Goal: Task Accomplishment & Management: Manage account settings

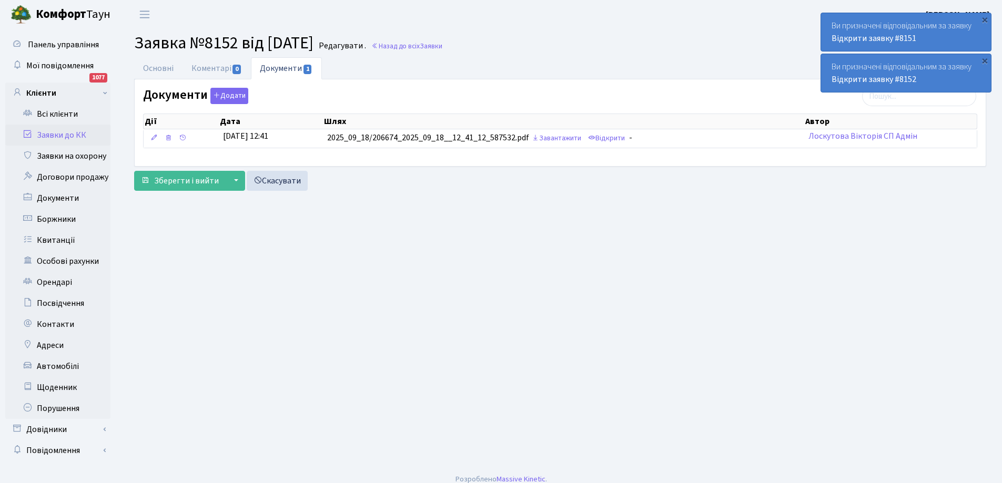
click at [57, 136] on link "Заявки до КК" at bounding box center [57, 135] width 105 height 21
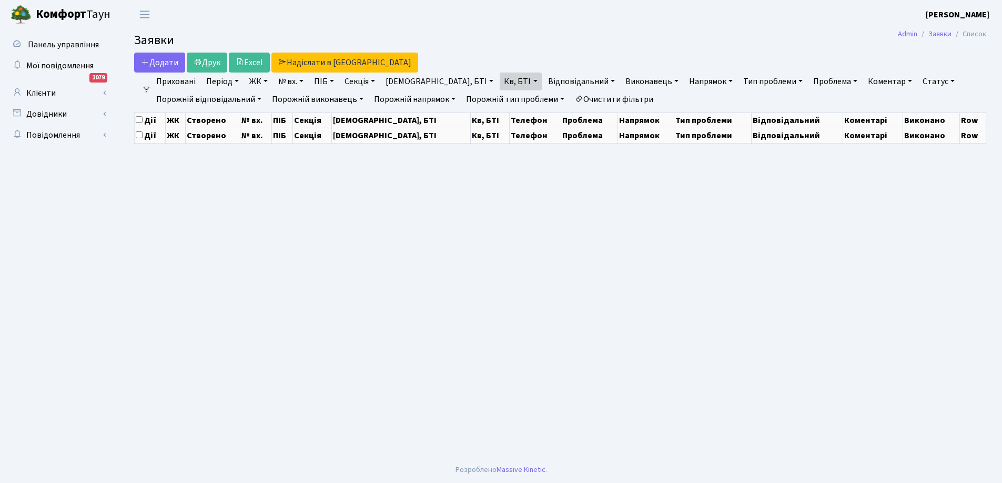
select select "25"
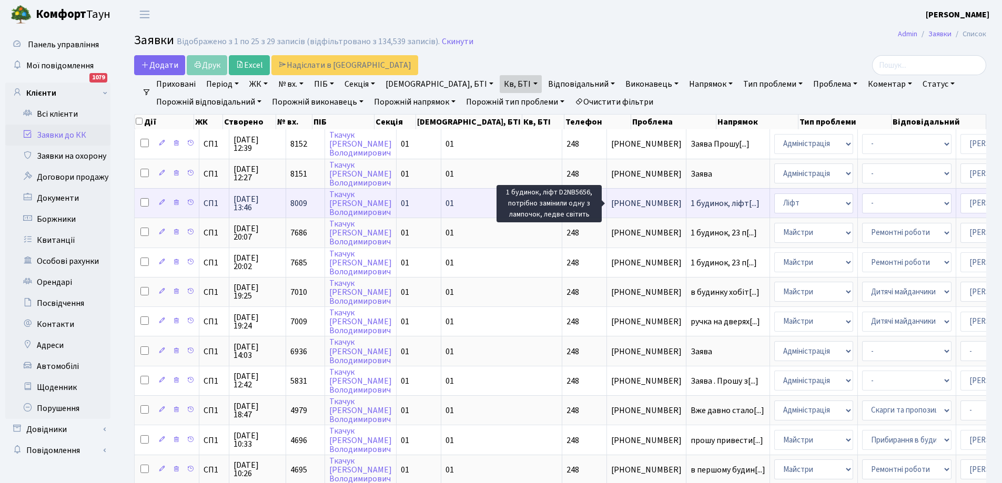
click at [691, 200] on span "1 будинок, ліфт[...]" at bounding box center [725, 204] width 69 height 12
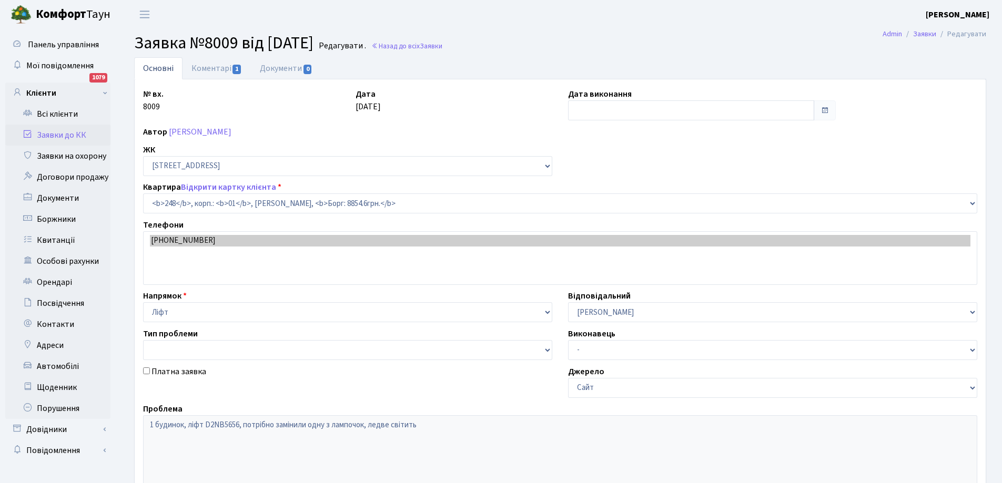
select select "20173"
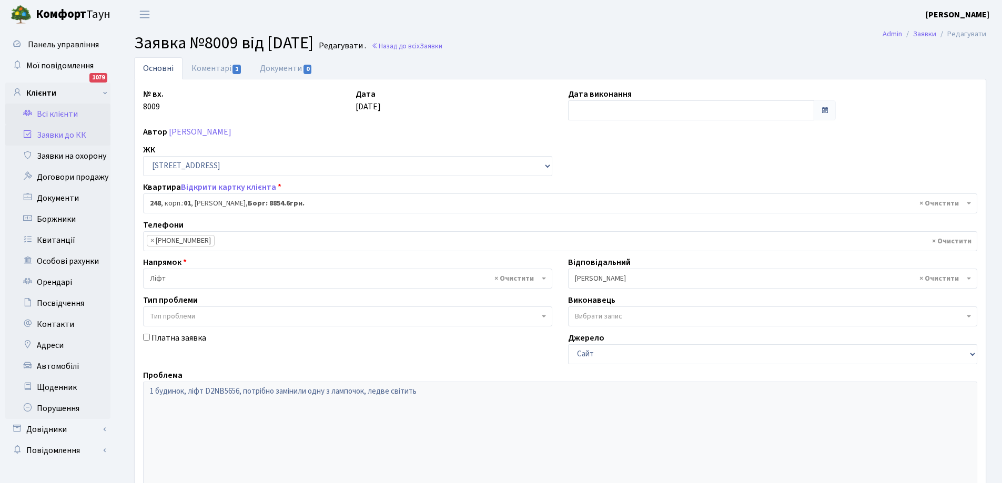
click at [51, 113] on link "Всі клієнти" at bounding box center [57, 114] width 105 height 21
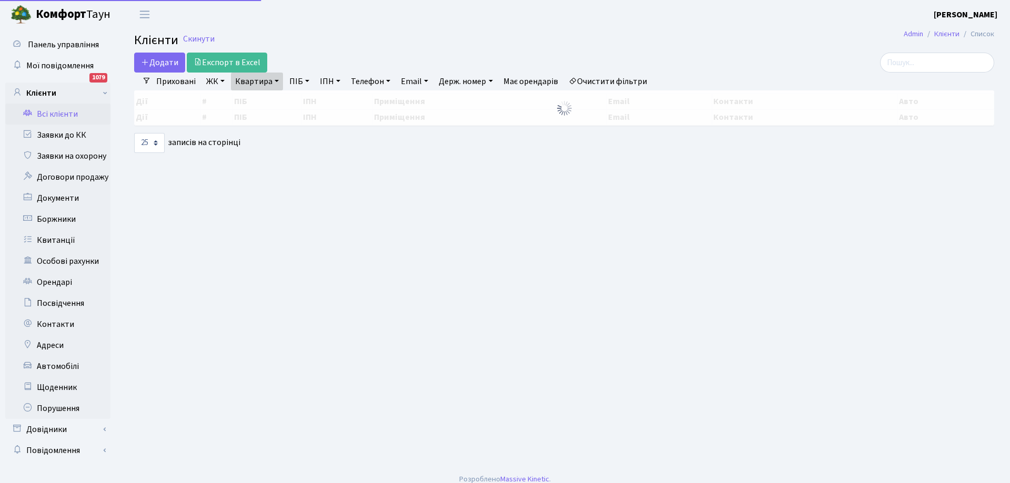
select select "25"
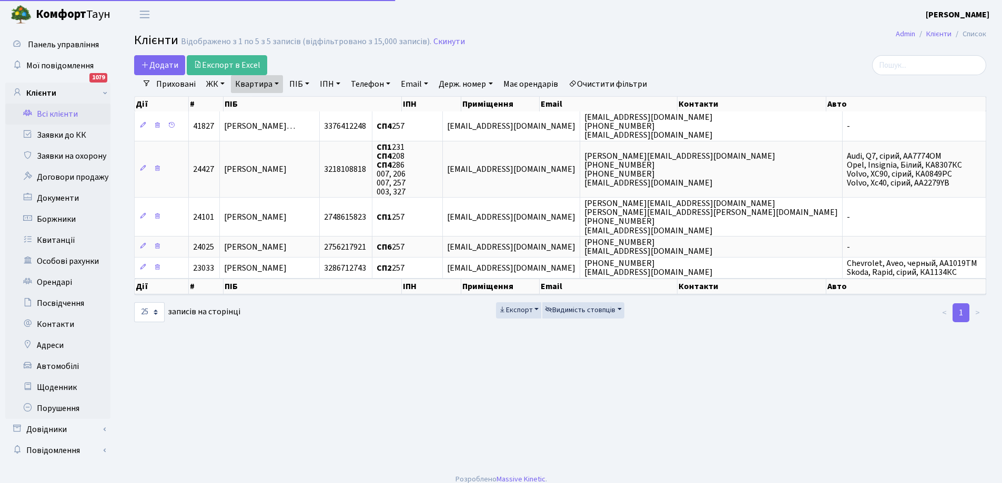
click at [372, 86] on link "Телефон" at bounding box center [371, 84] width 48 height 18
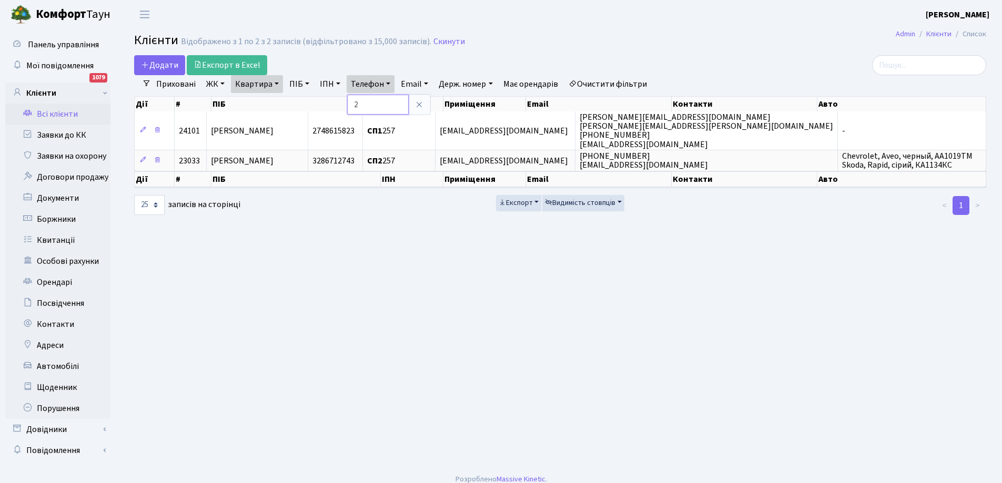
type input "2"
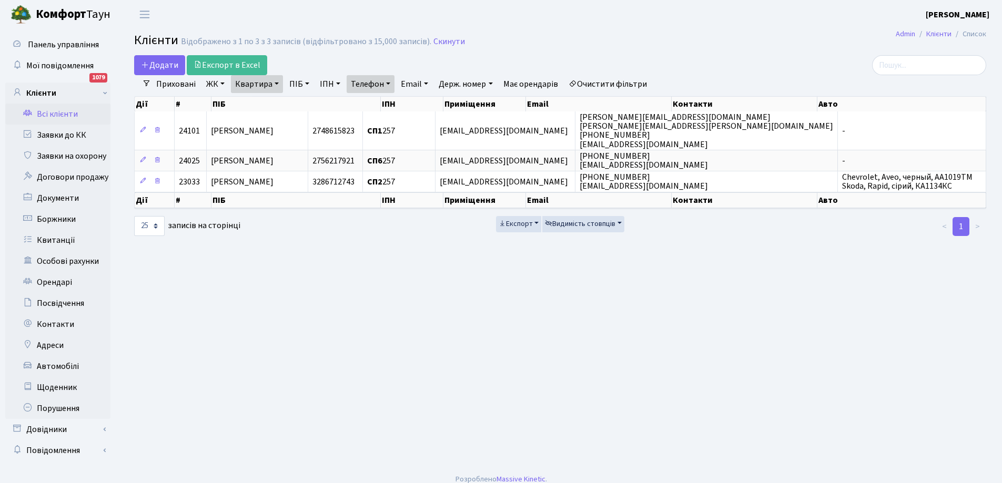
click at [607, 84] on link "Очистити фільтри" at bounding box center [607, 84] width 87 height 18
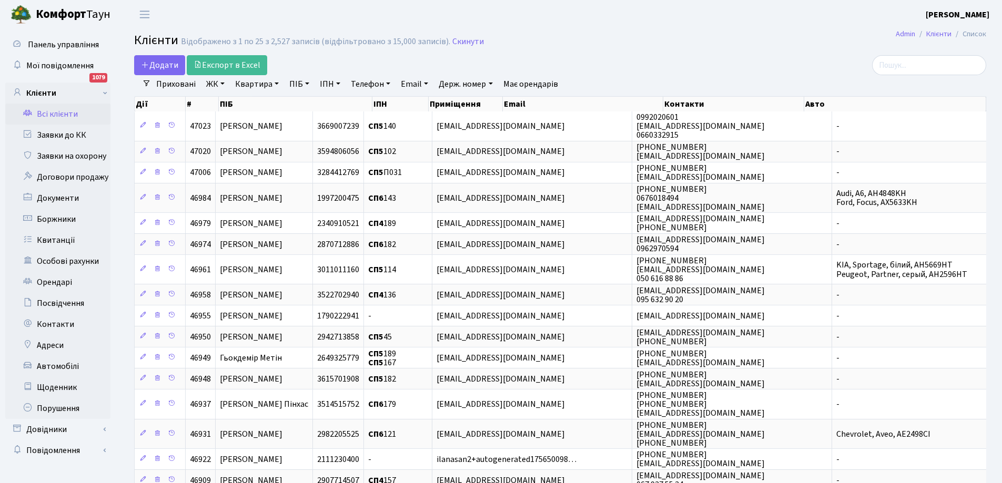
click at [381, 88] on link "Телефон" at bounding box center [371, 84] width 48 height 18
type input "248"
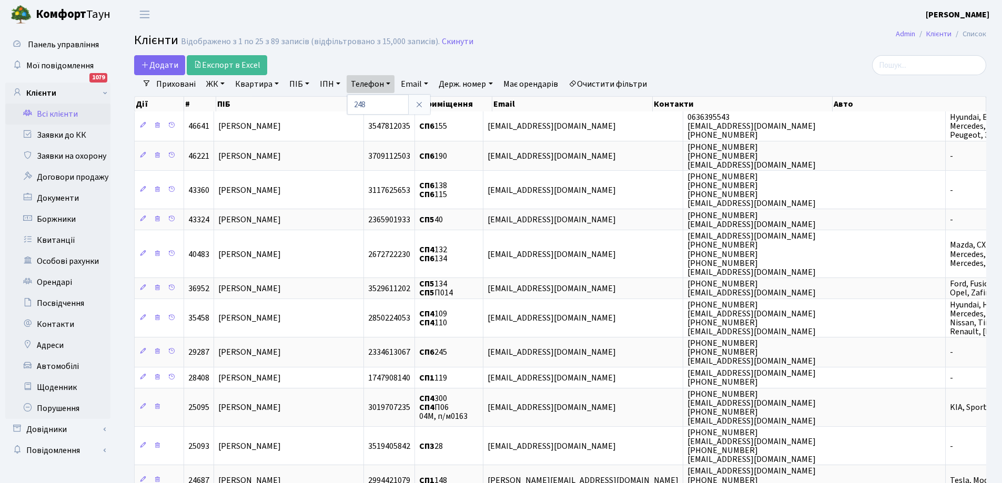
click at [608, 79] on link "Очистити фільтри" at bounding box center [607, 84] width 87 height 18
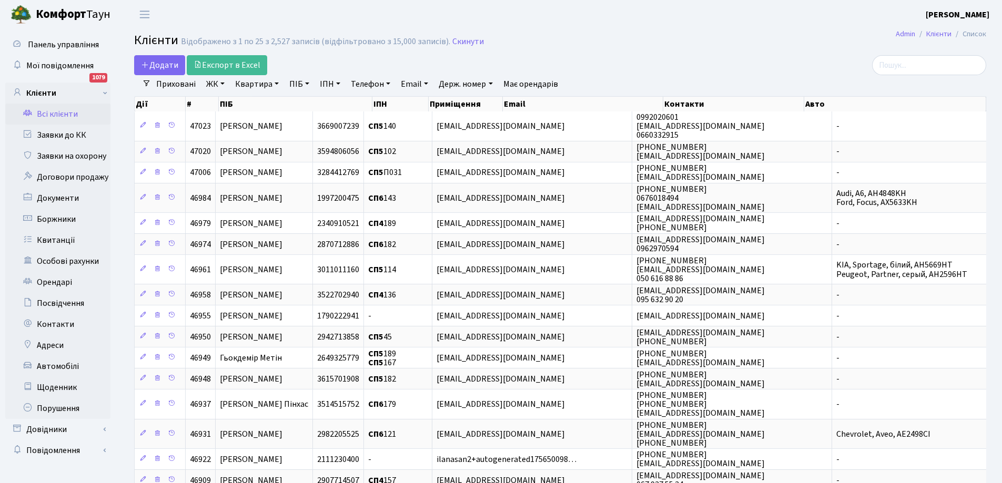
click at [459, 87] on link "Держ. номер" at bounding box center [466, 84] width 62 height 18
click at [275, 86] on link "Квартира" at bounding box center [257, 84] width 52 height 18
type input "248"
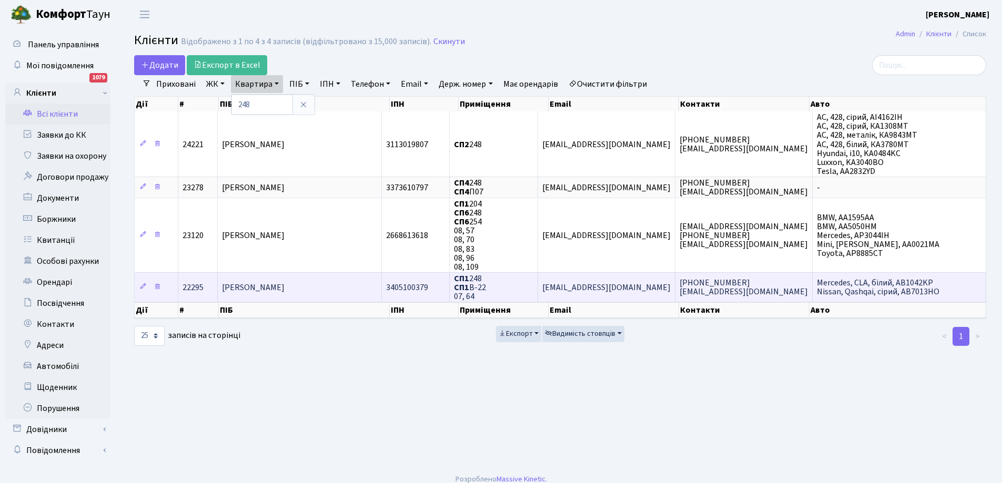
click at [285, 289] on span "Ткачук Максим Володимирович" at bounding box center [253, 288] width 63 height 12
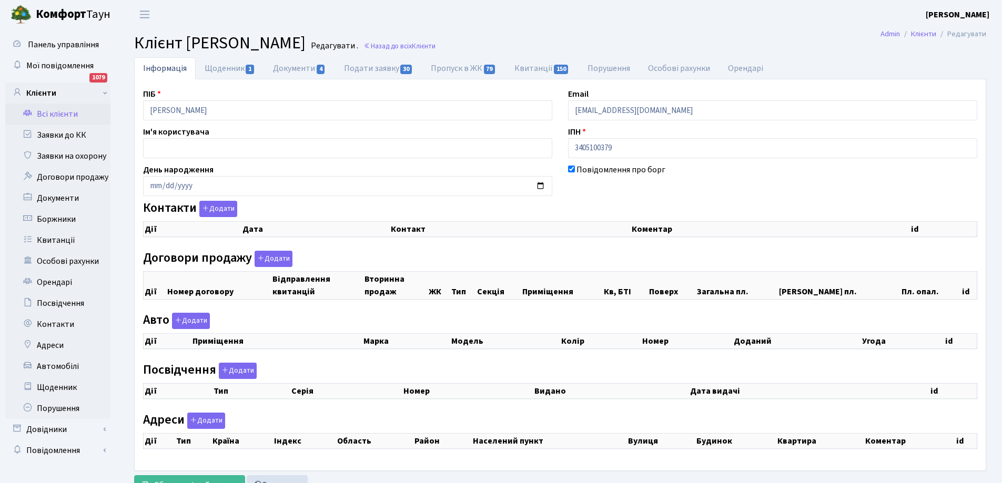
checkbox input "true"
select select "25"
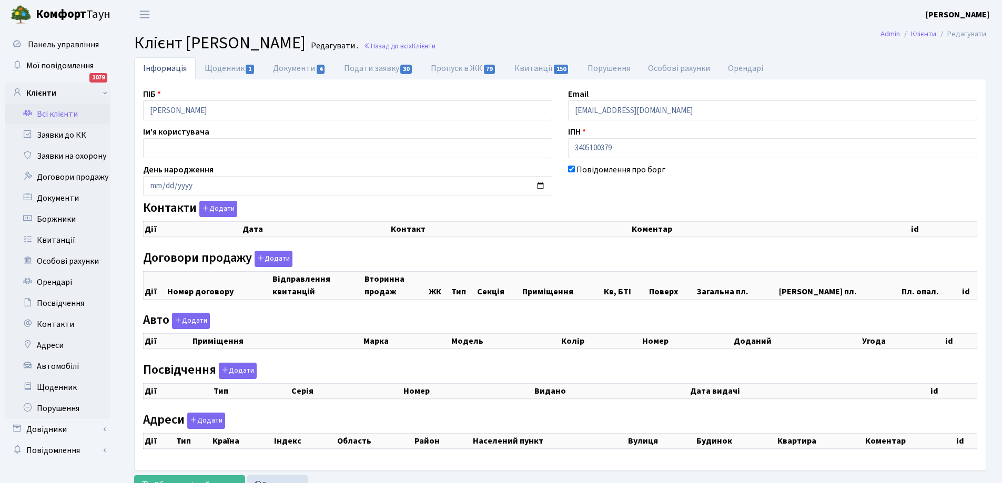
select select "25"
